Goal: Check status: Check status

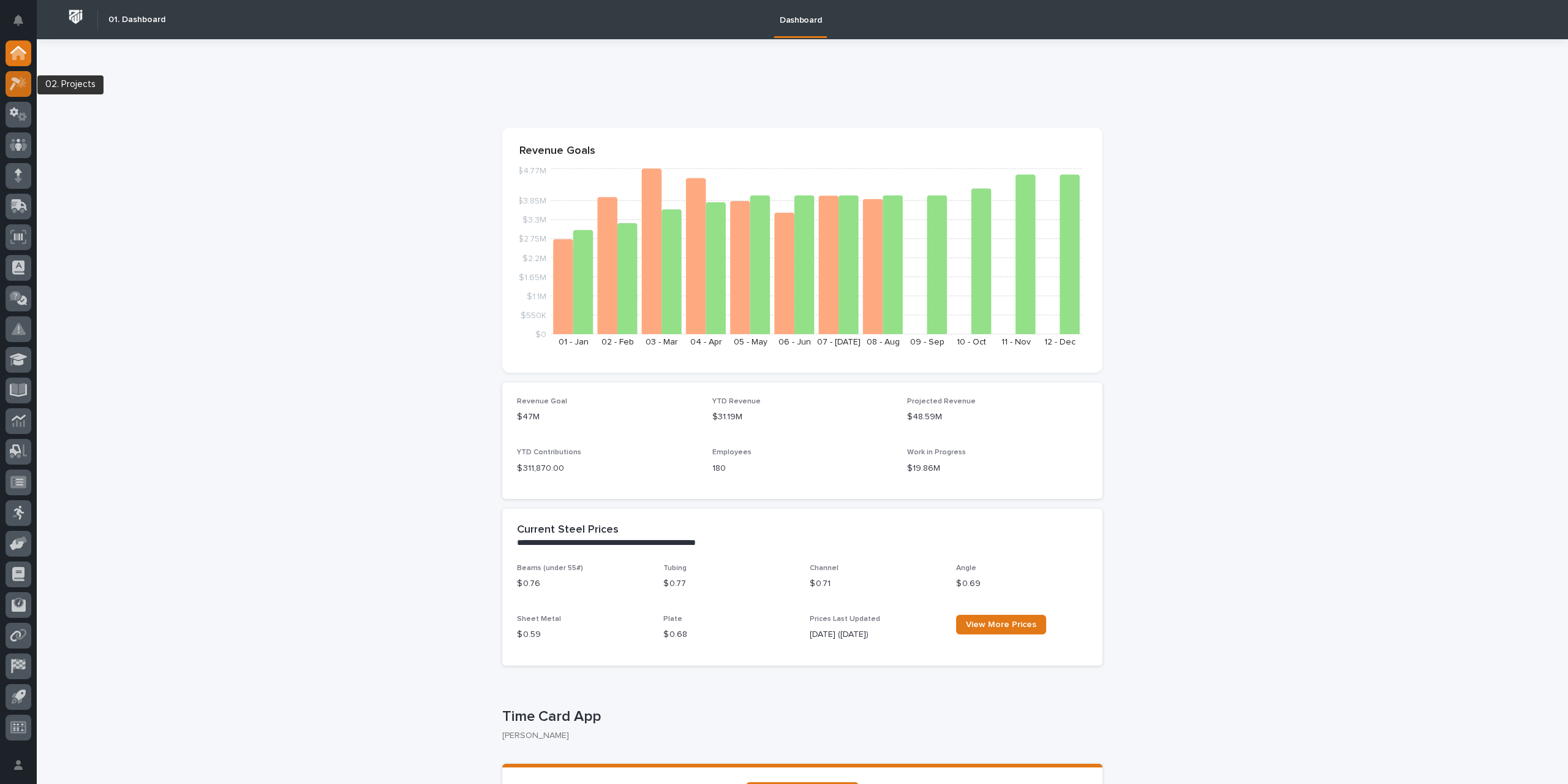
click at [12, 89] on icon at bounding box center [15, 84] width 11 height 14
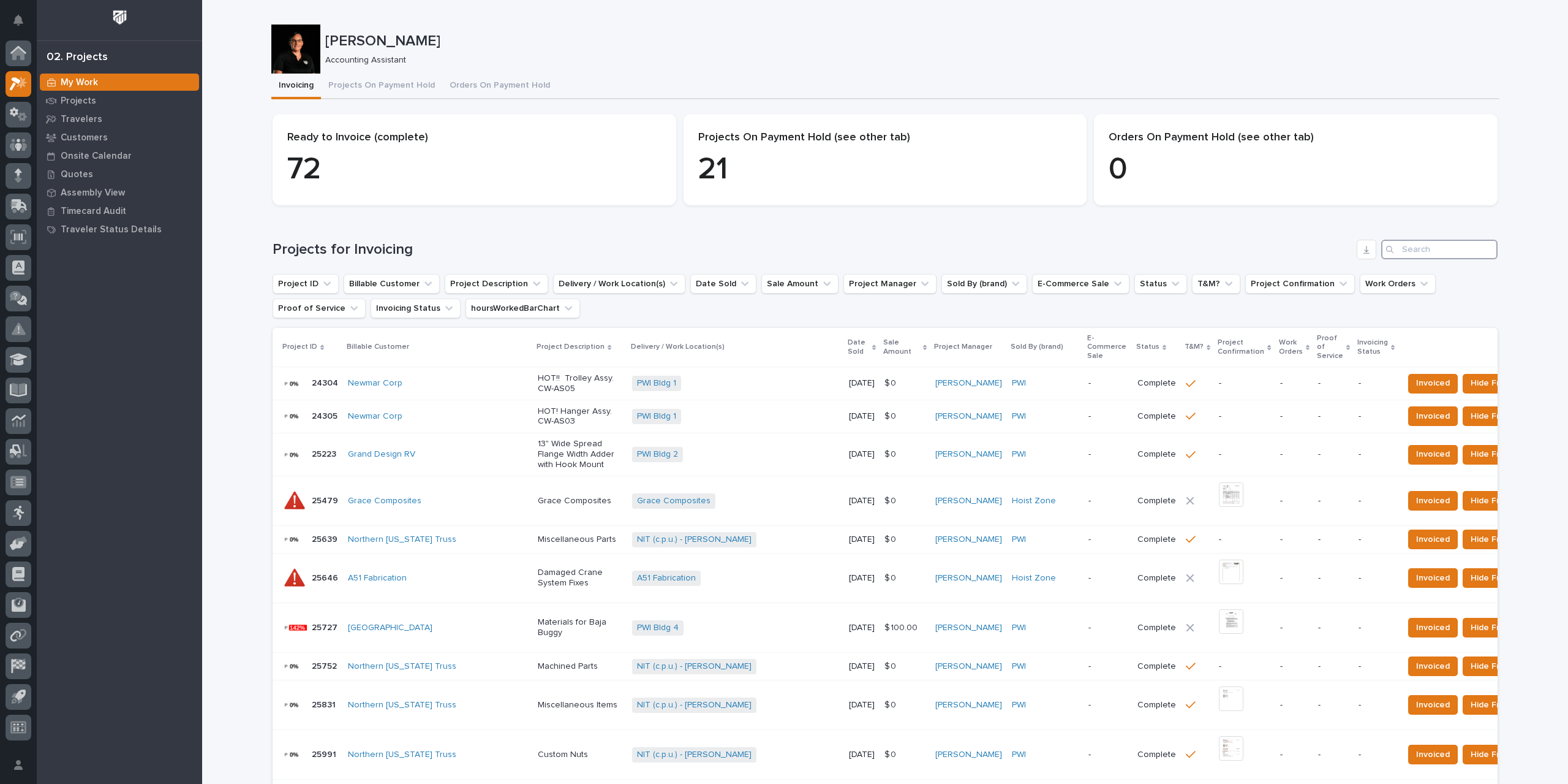
click at [1436, 249] on input "Search" at bounding box center [1439, 250] width 116 height 20
type input "27272"
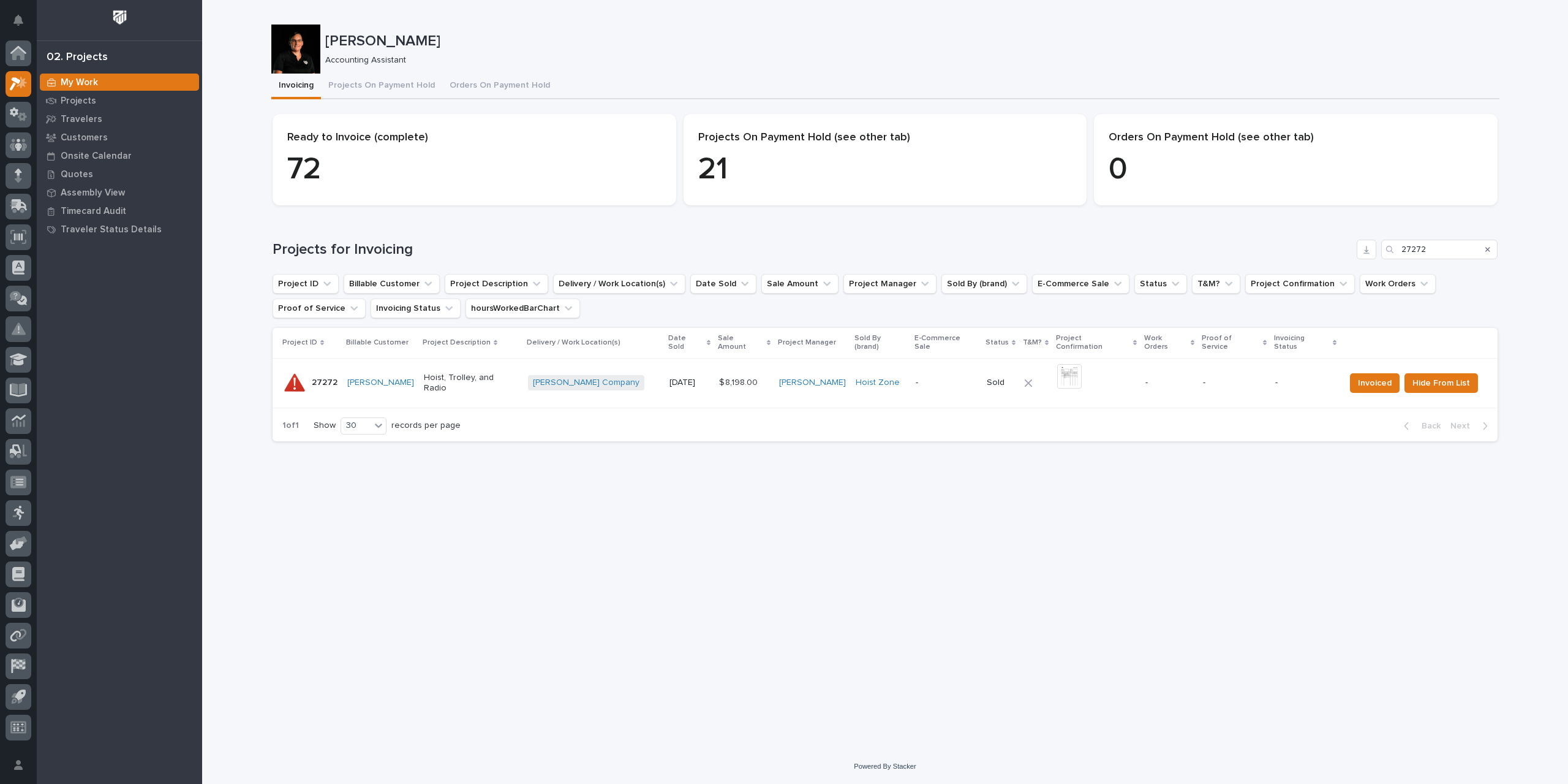
click at [1145, 378] on p "-" at bounding box center [1169, 383] width 48 height 11
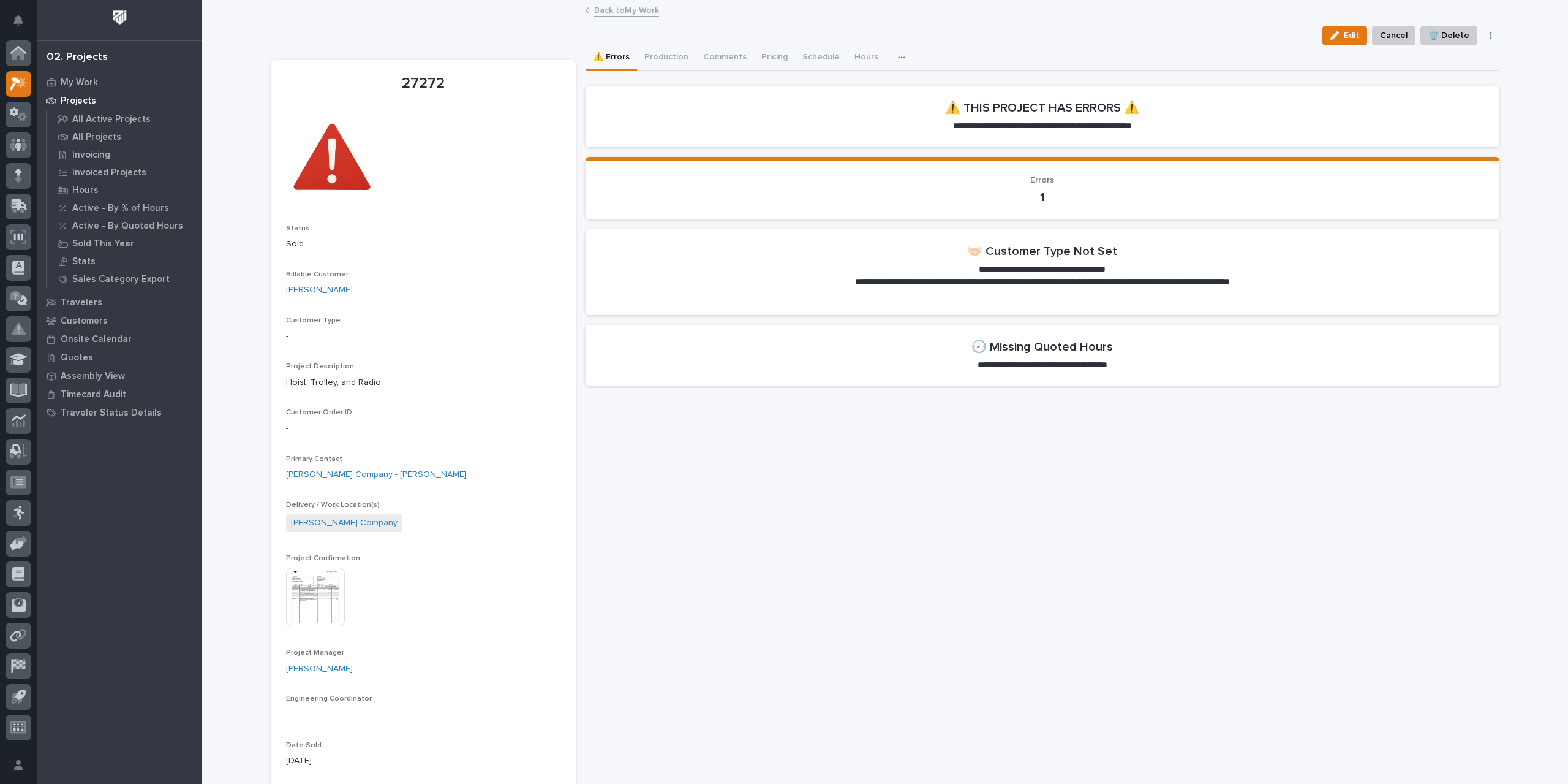
click at [890, 53] on button "button" at bounding box center [903, 57] width 27 height 25
click at [849, 87] on span "Shipping Costs" at bounding box center [858, 90] width 58 height 11
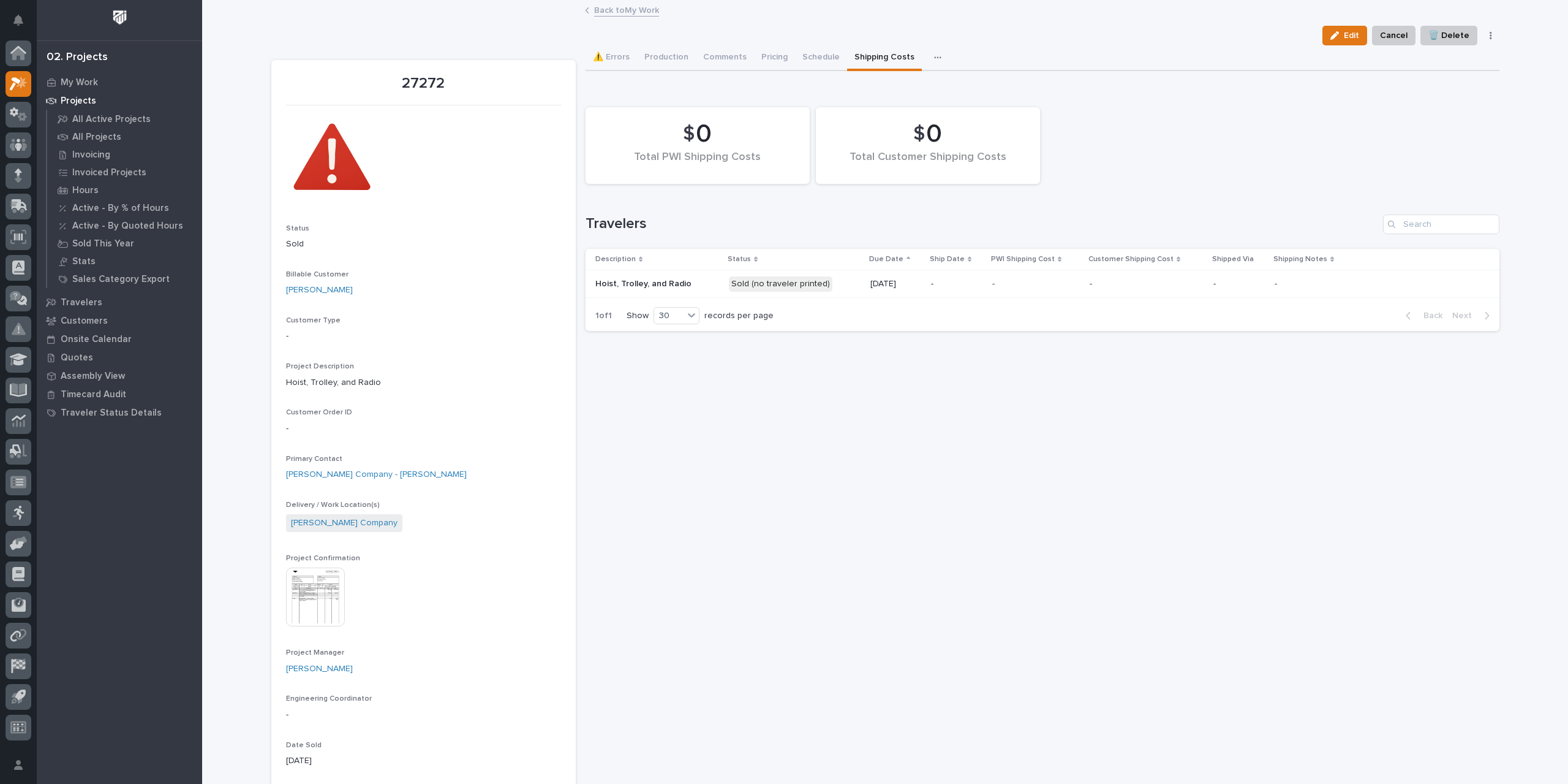
click at [693, 282] on p "Hoist, Trolley, and Radio" at bounding box center [657, 283] width 124 height 11
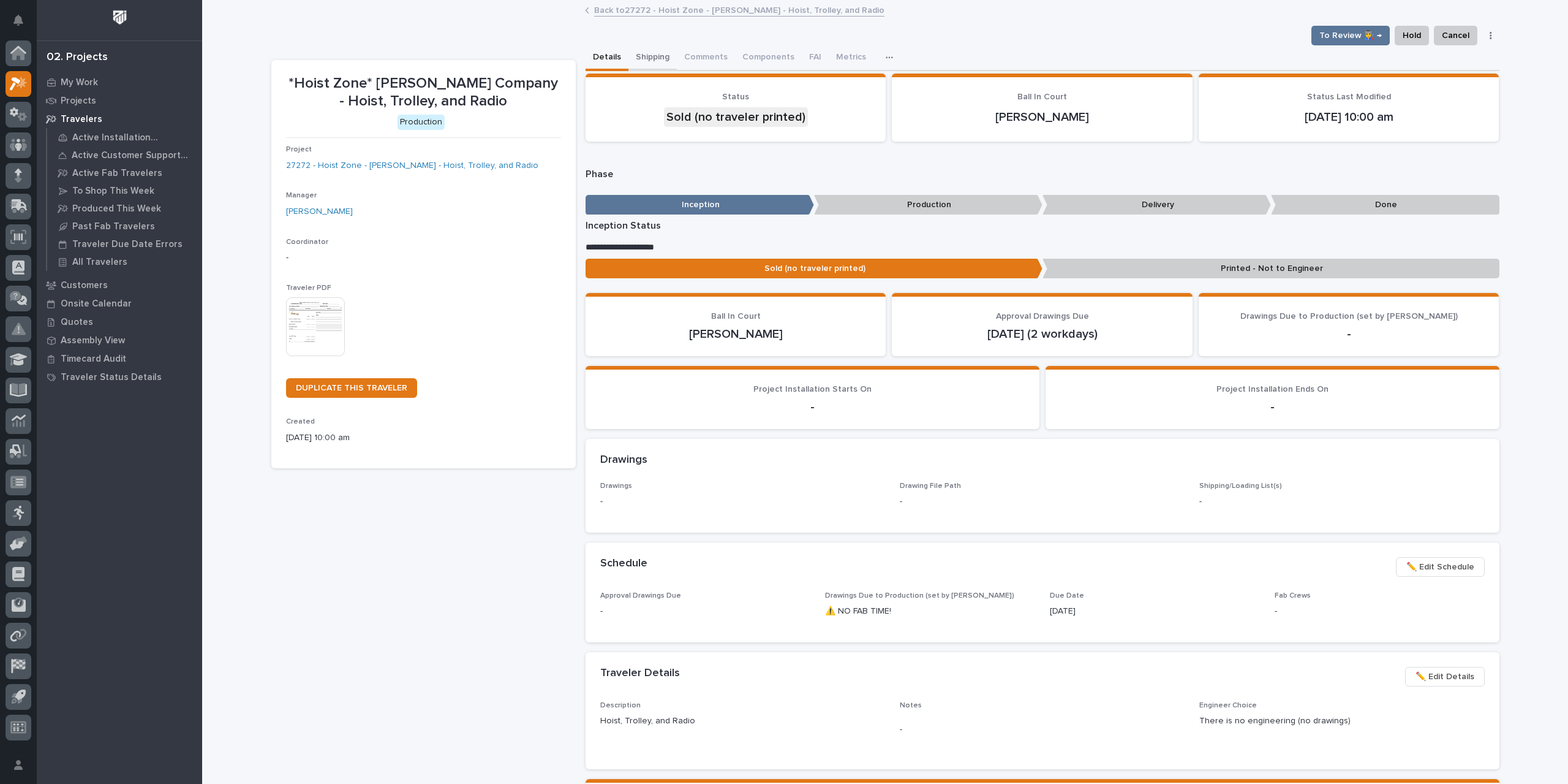
click at [636, 53] on button "Shipping" at bounding box center [652, 58] width 49 height 26
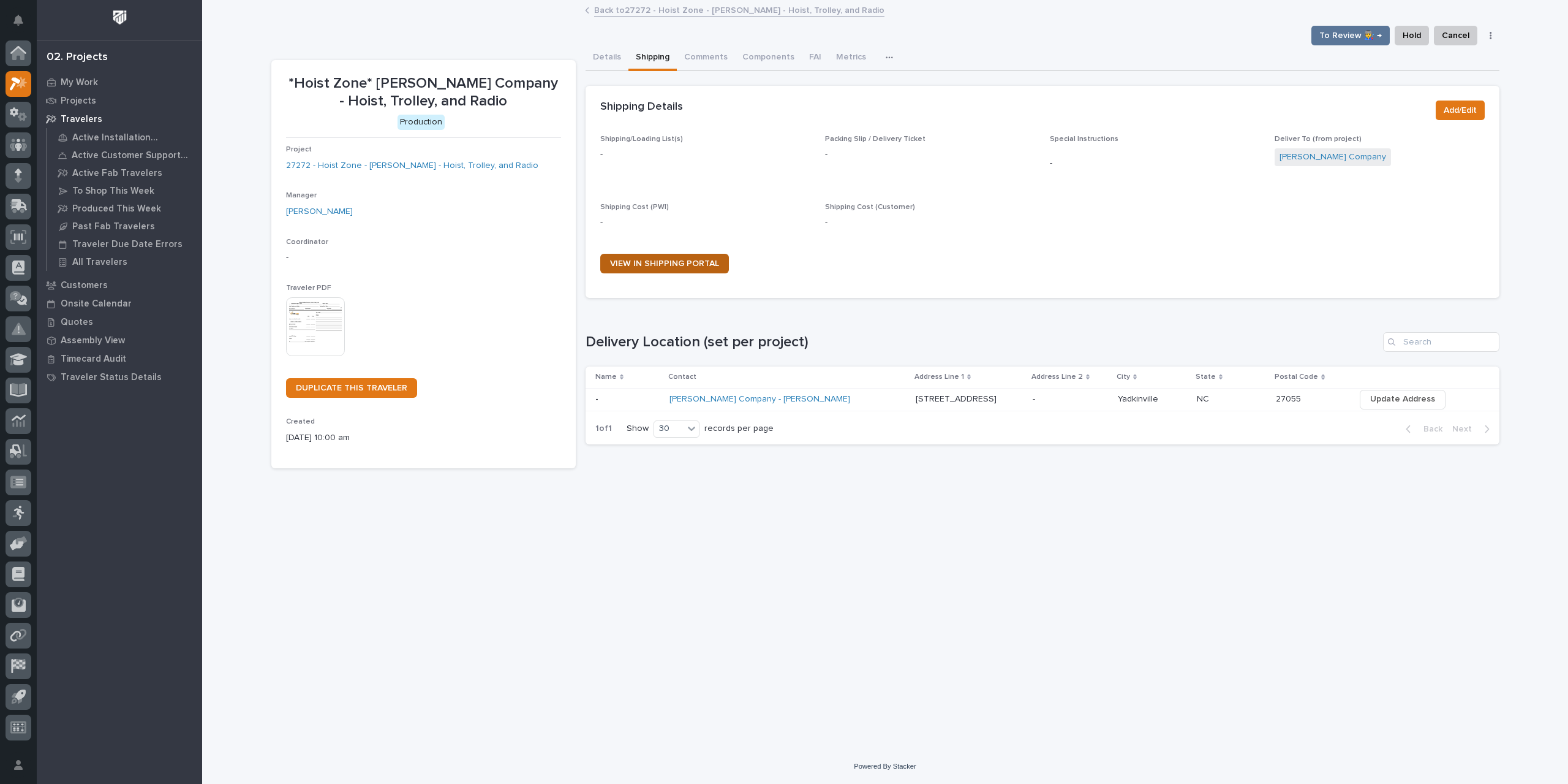
click at [672, 263] on span "VIEW IN SHIPPING PORTAL" at bounding box center [665, 264] width 109 height 9
click at [11, 57] on icon at bounding box center [19, 53] width 16 height 14
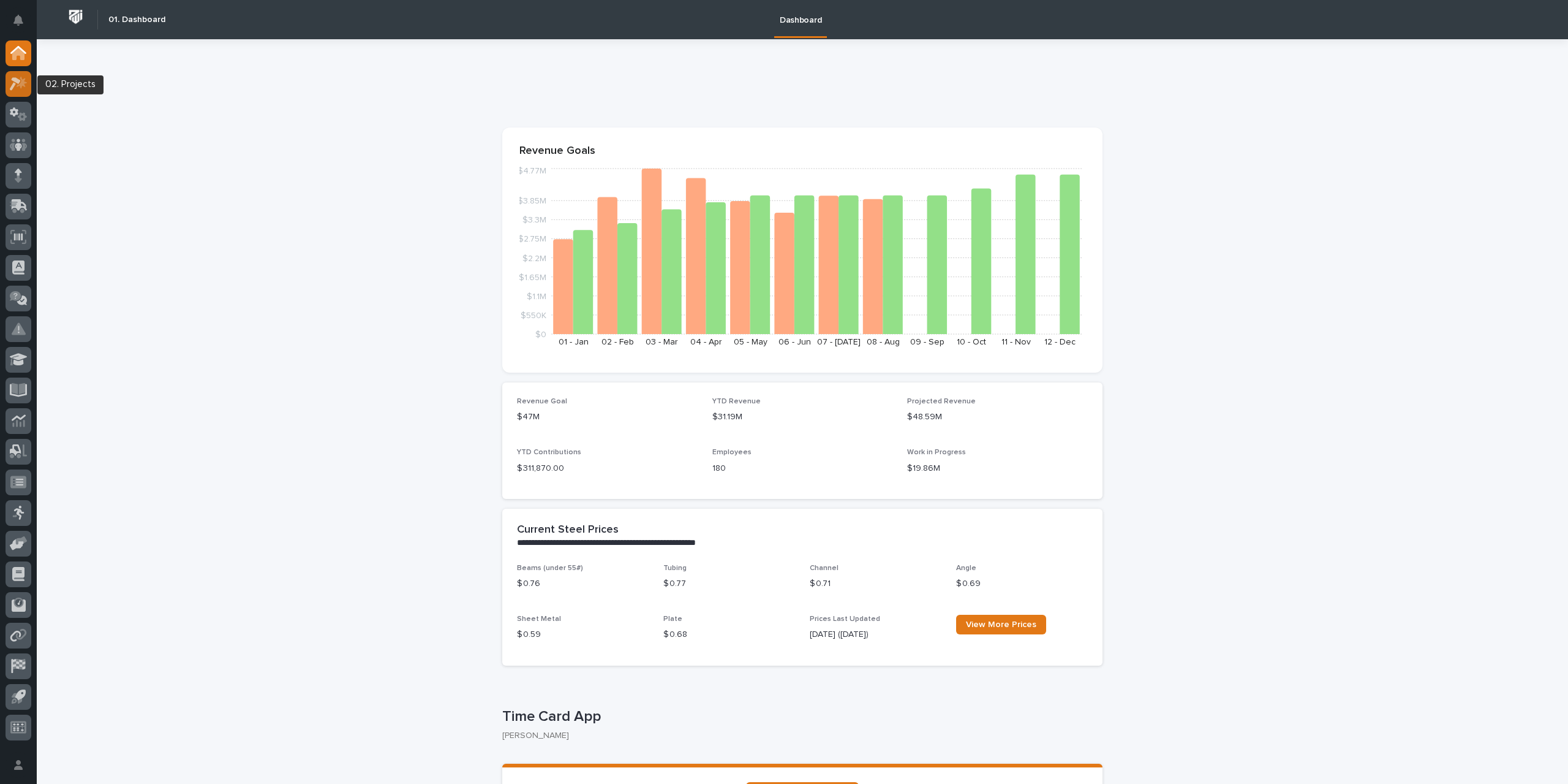
click at [19, 91] on div at bounding box center [19, 84] width 26 height 26
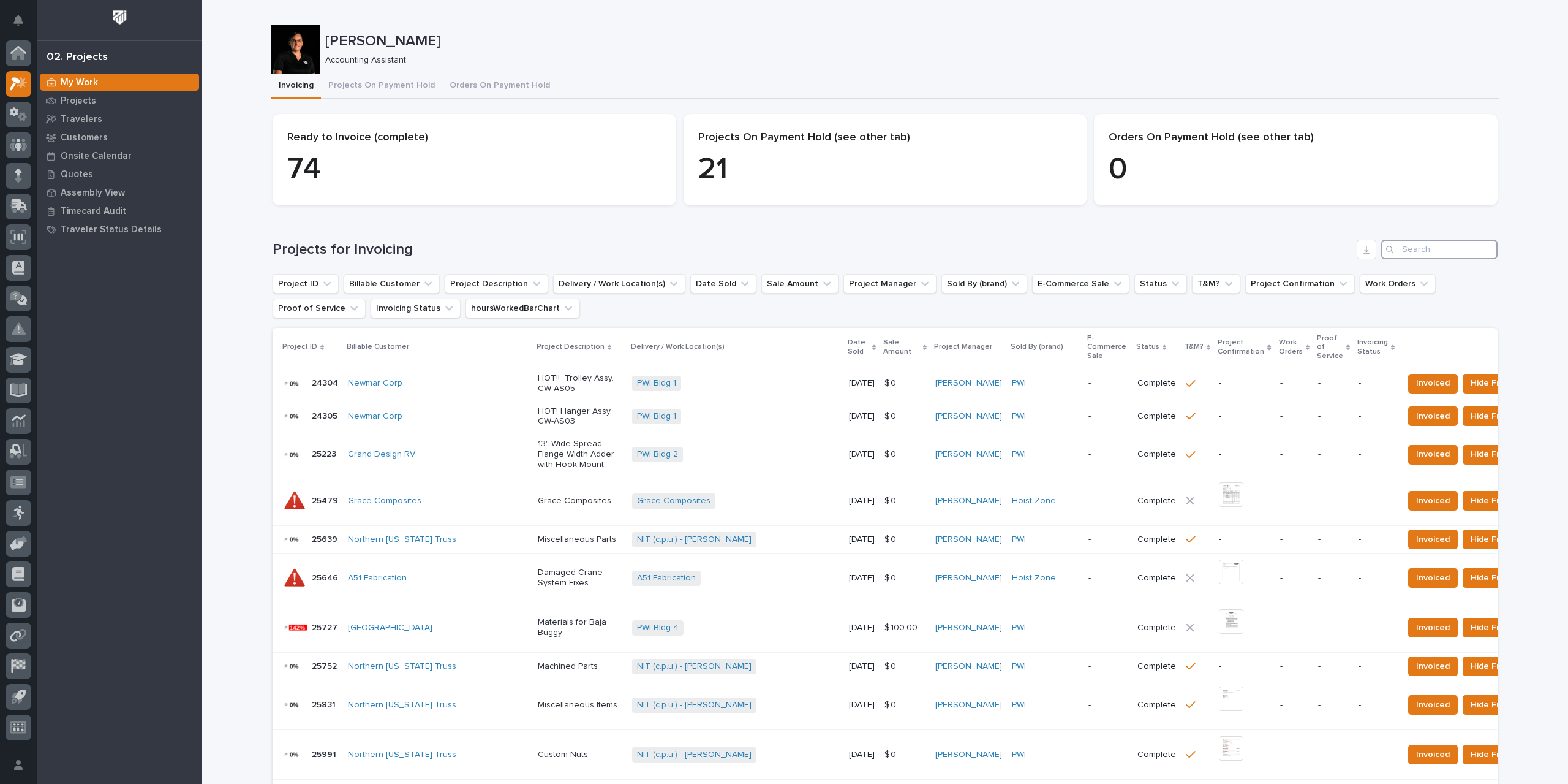
click at [1424, 248] on input "Search" at bounding box center [1439, 250] width 116 height 20
type input "27272"
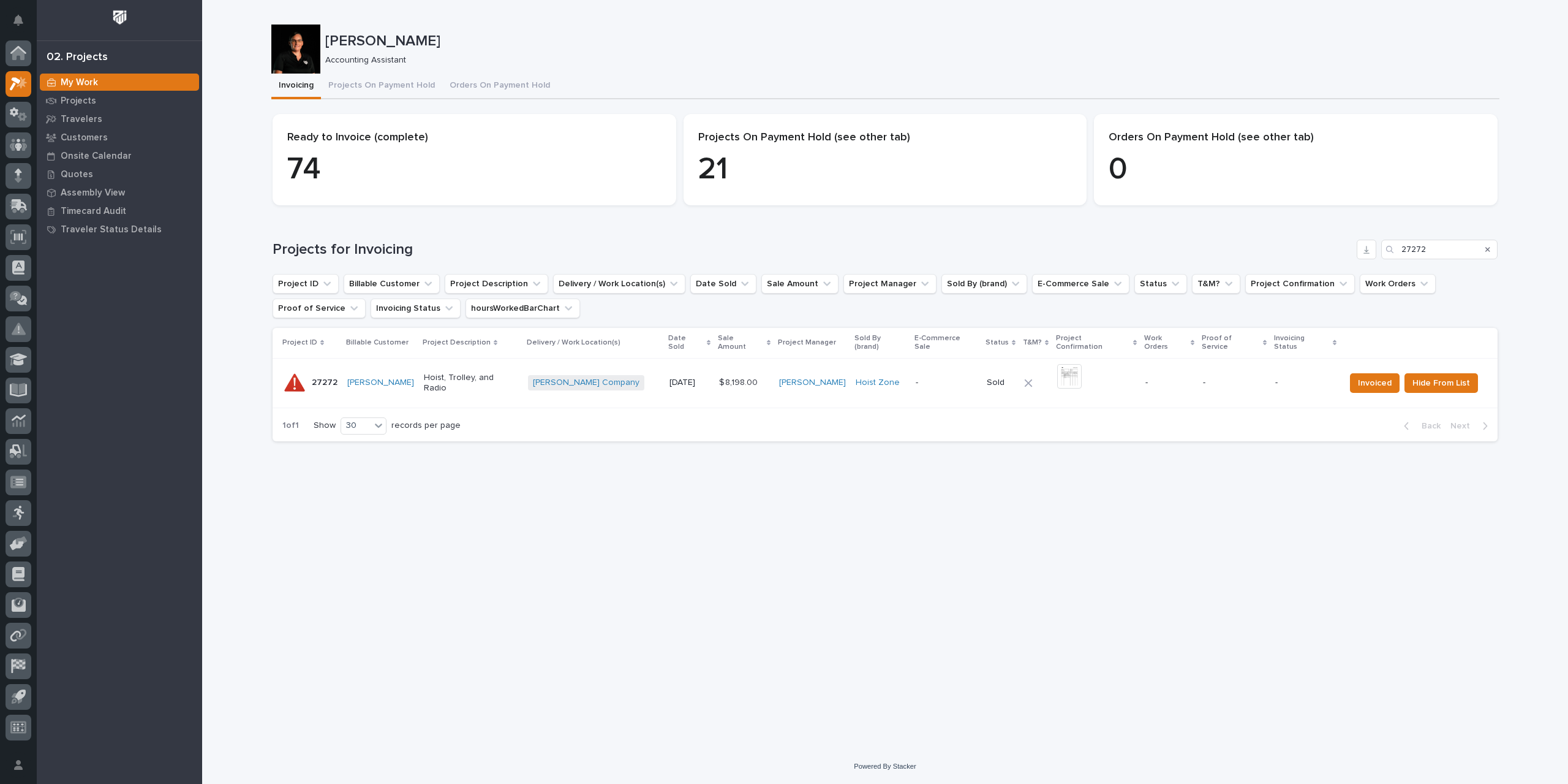
click at [950, 378] on p "-" at bounding box center [947, 383] width 61 height 11
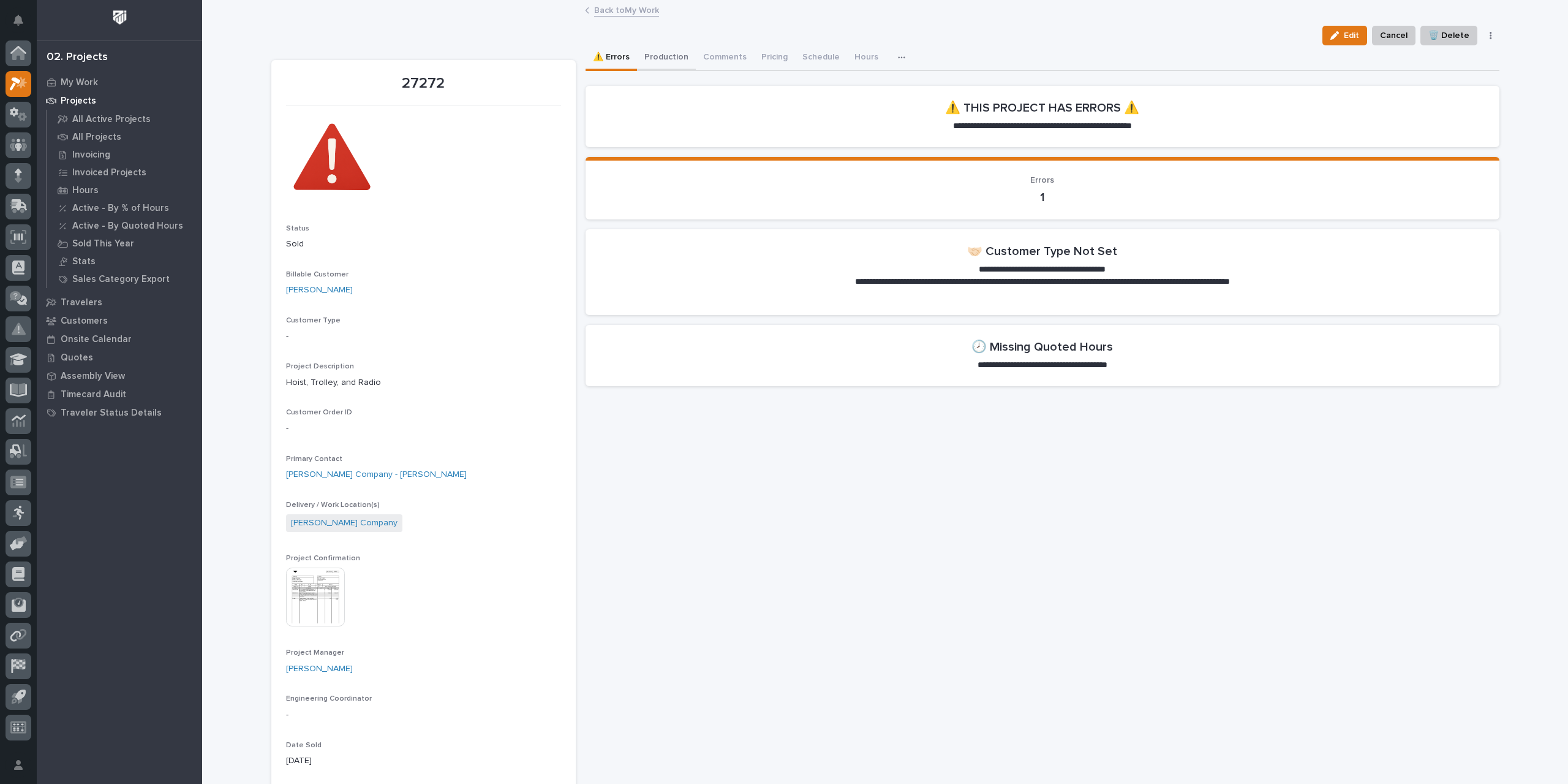
click at [667, 57] on button "Production" at bounding box center [666, 58] width 58 height 26
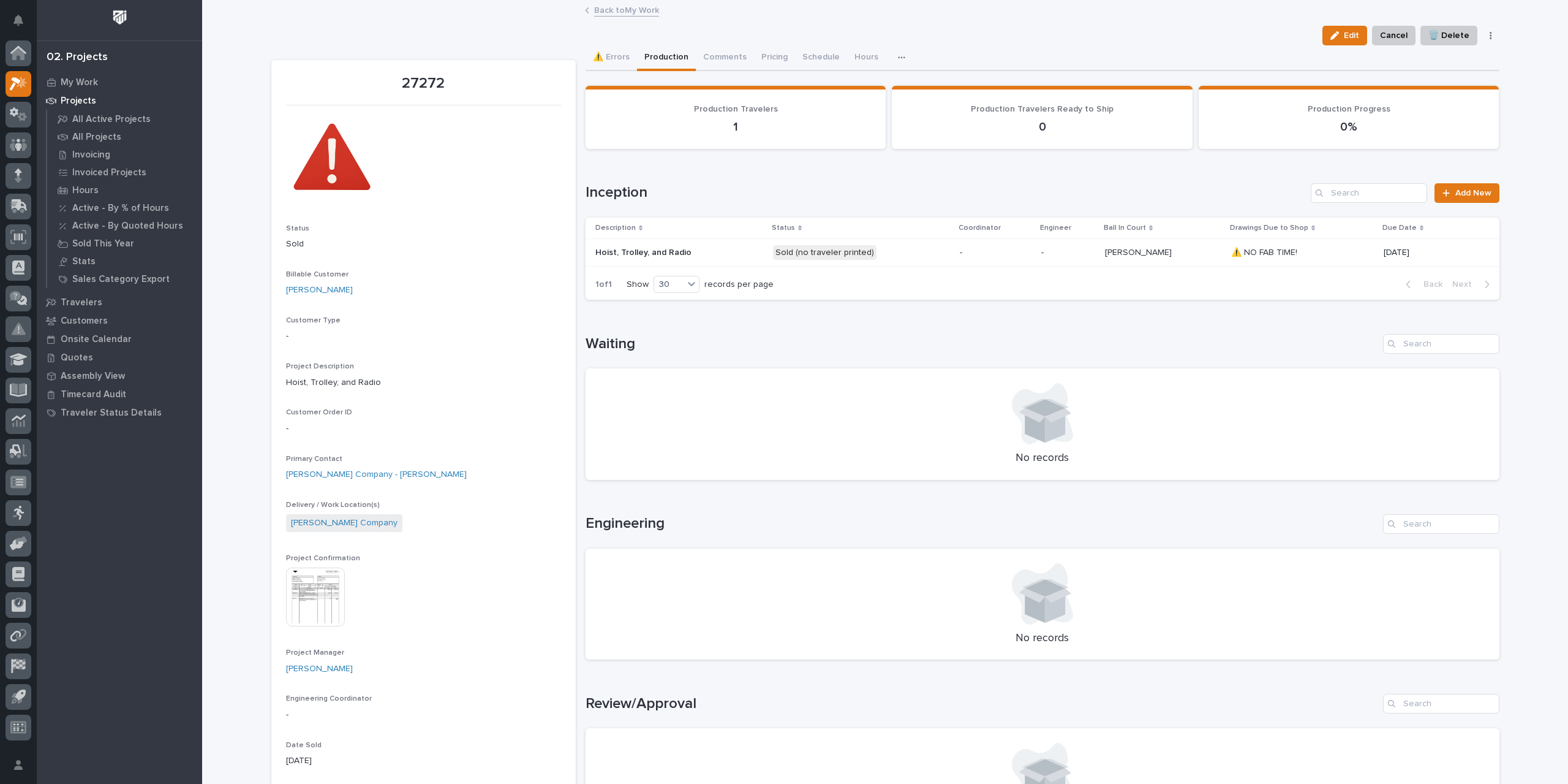
click at [690, 255] on p at bounding box center [679, 253] width 167 height 11
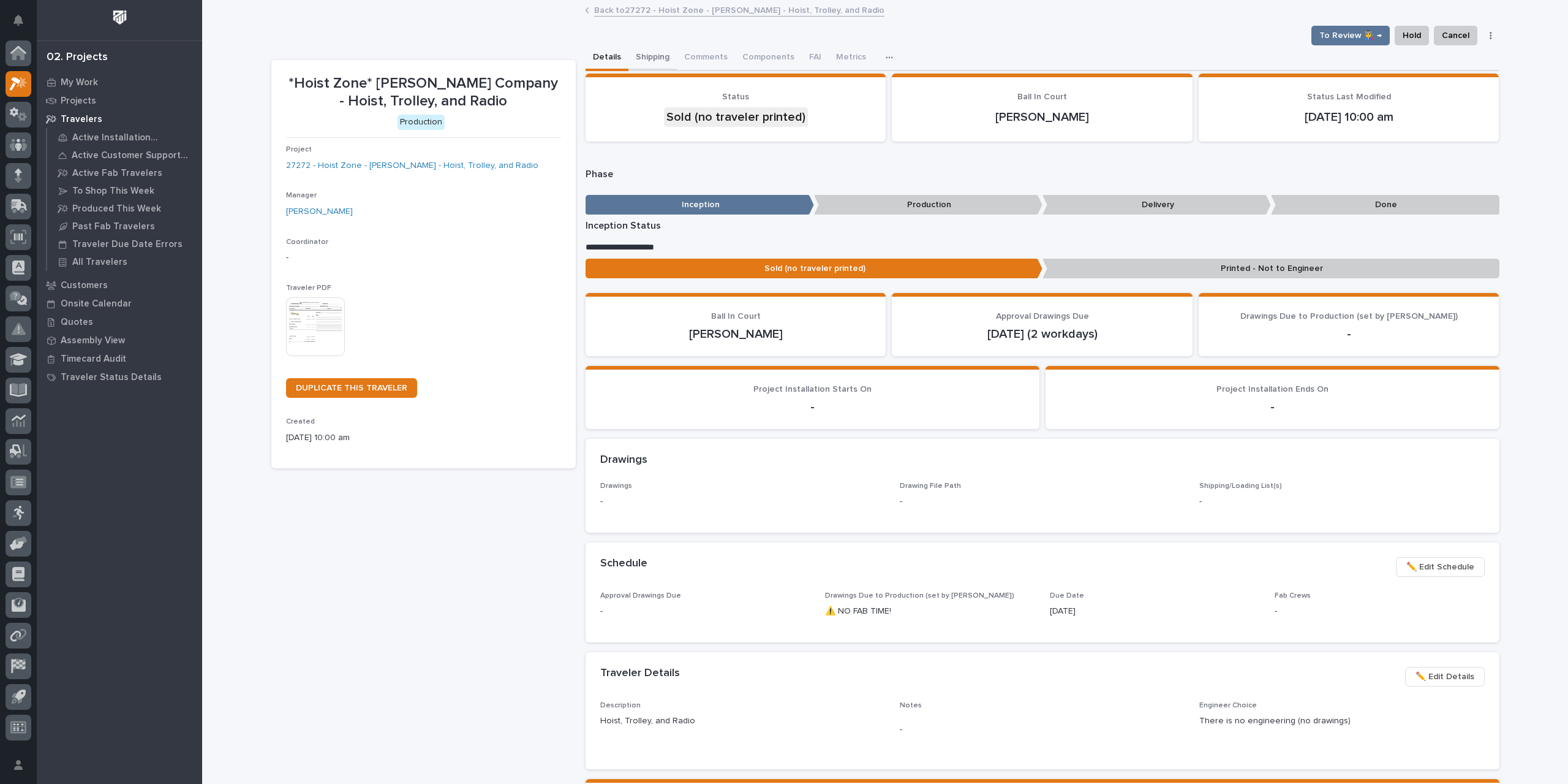
click at [648, 54] on button "Shipping" at bounding box center [652, 58] width 49 height 26
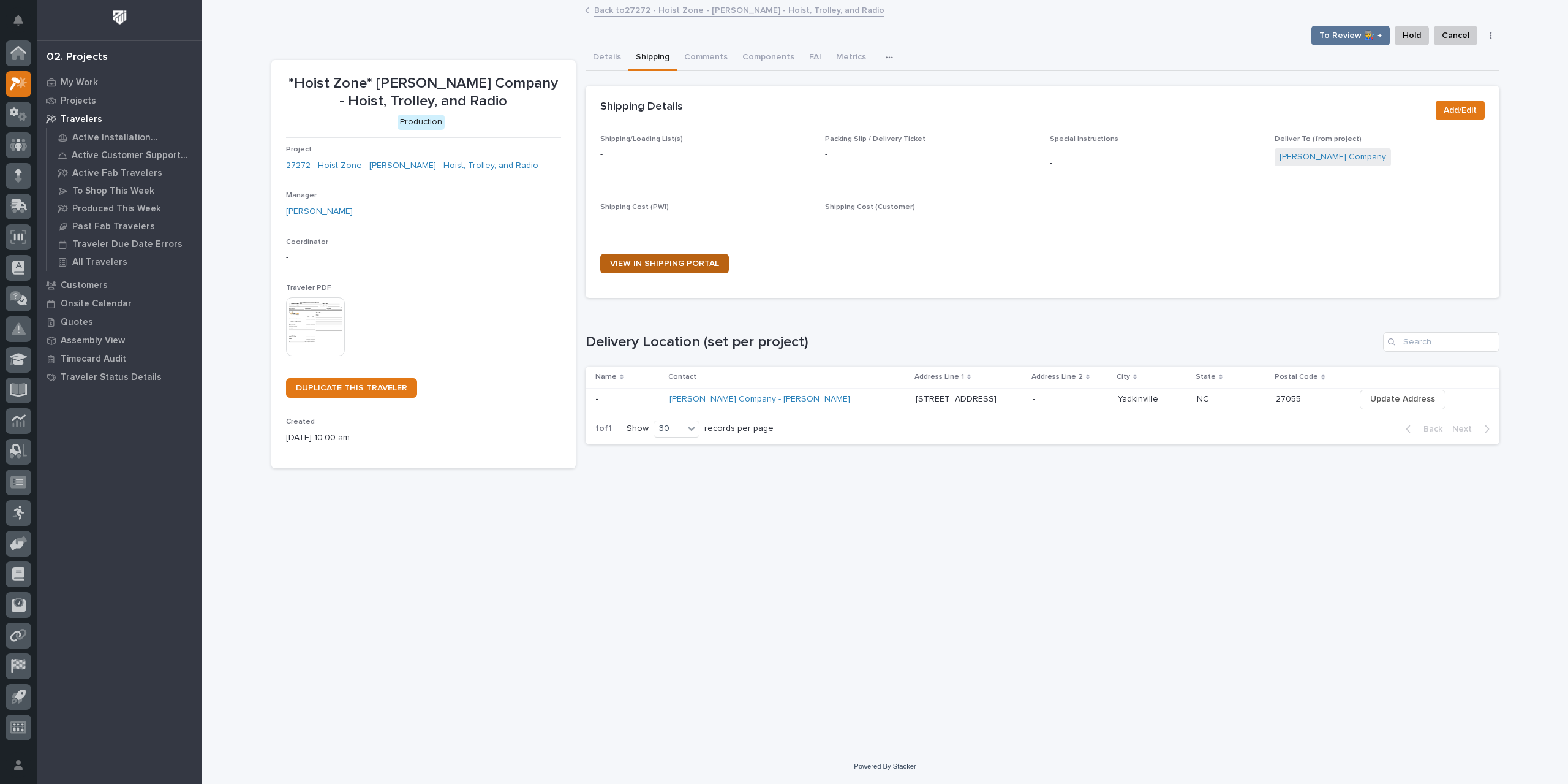
click at [658, 263] on span "VIEW IN SHIPPING PORTAL" at bounding box center [665, 264] width 109 height 9
click at [17, 50] on icon at bounding box center [18, 54] width 12 height 12
